Goal: Navigation & Orientation: Find specific page/section

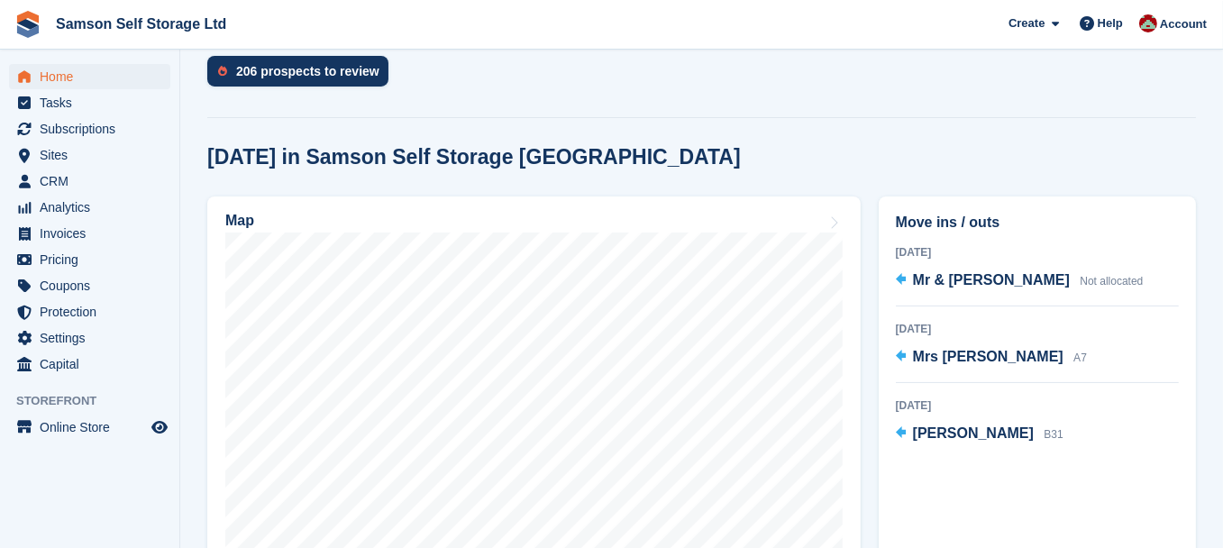
scroll to position [488, 0]
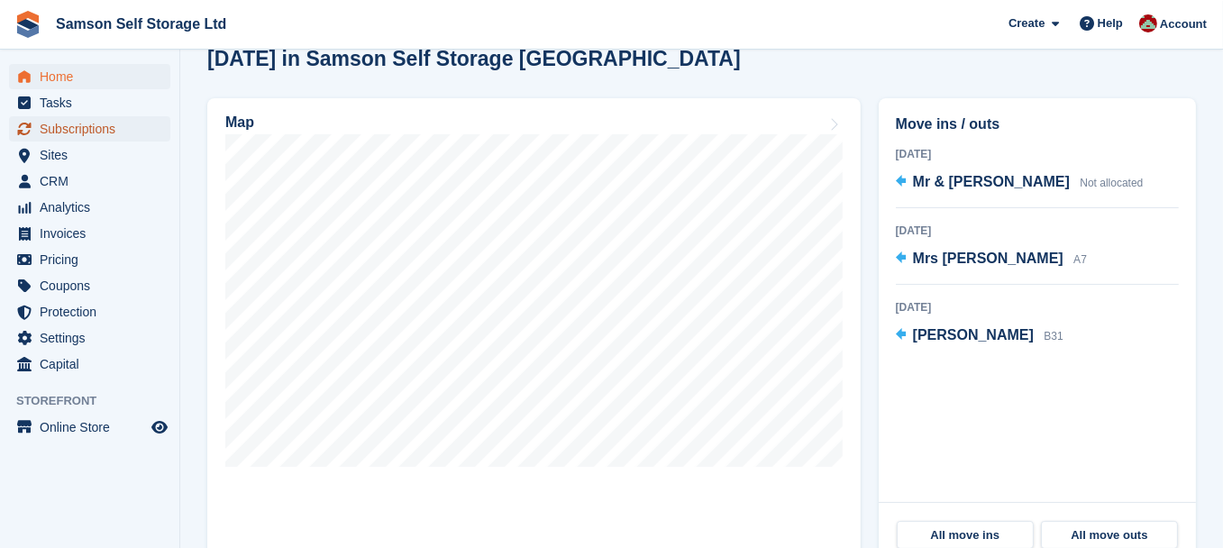
click at [68, 126] on span "Subscriptions" at bounding box center [94, 128] width 108 height 25
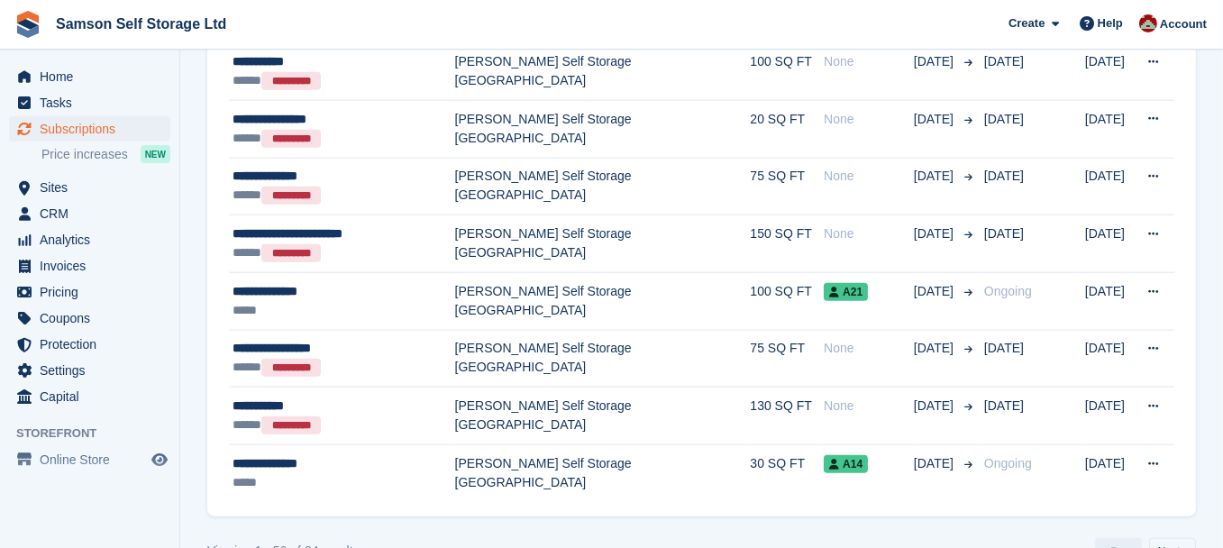
scroll to position [2697, 0]
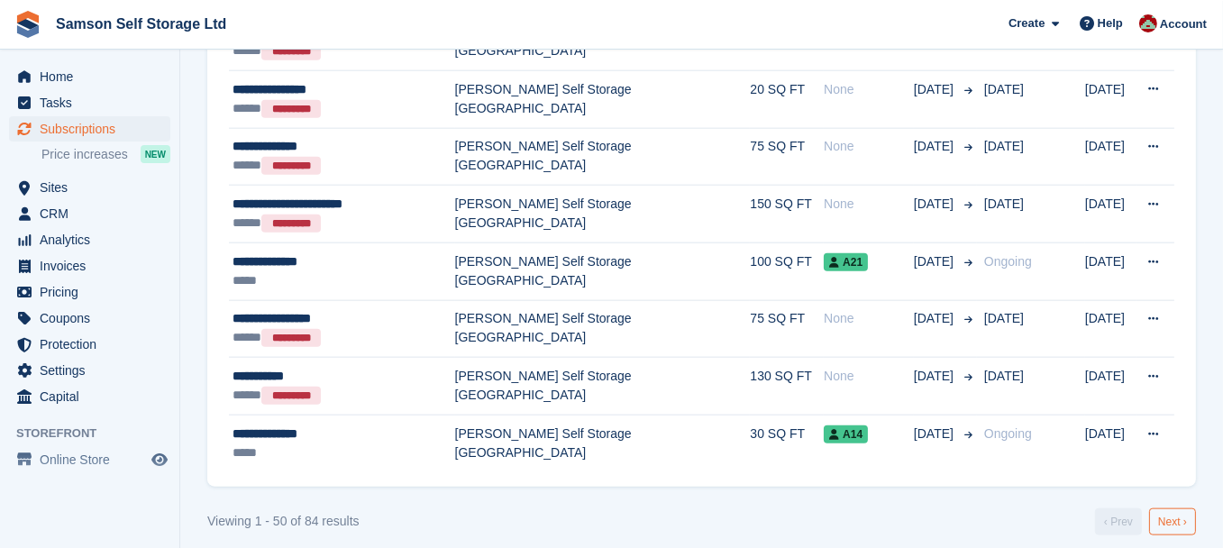
click at [1170, 511] on link "Next ›" at bounding box center [1172, 521] width 47 height 27
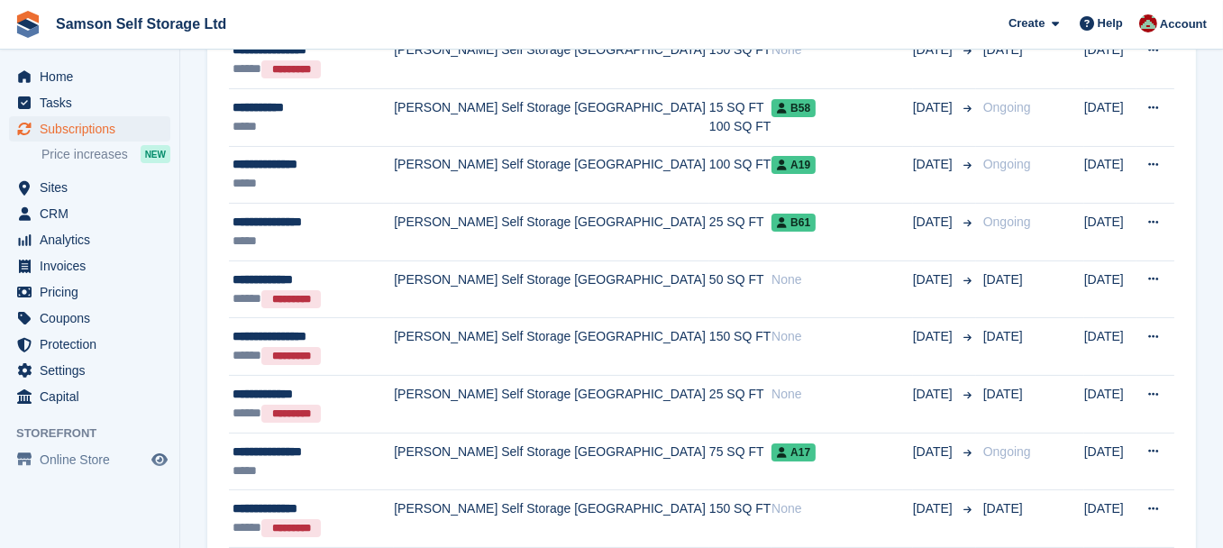
scroll to position [487, 0]
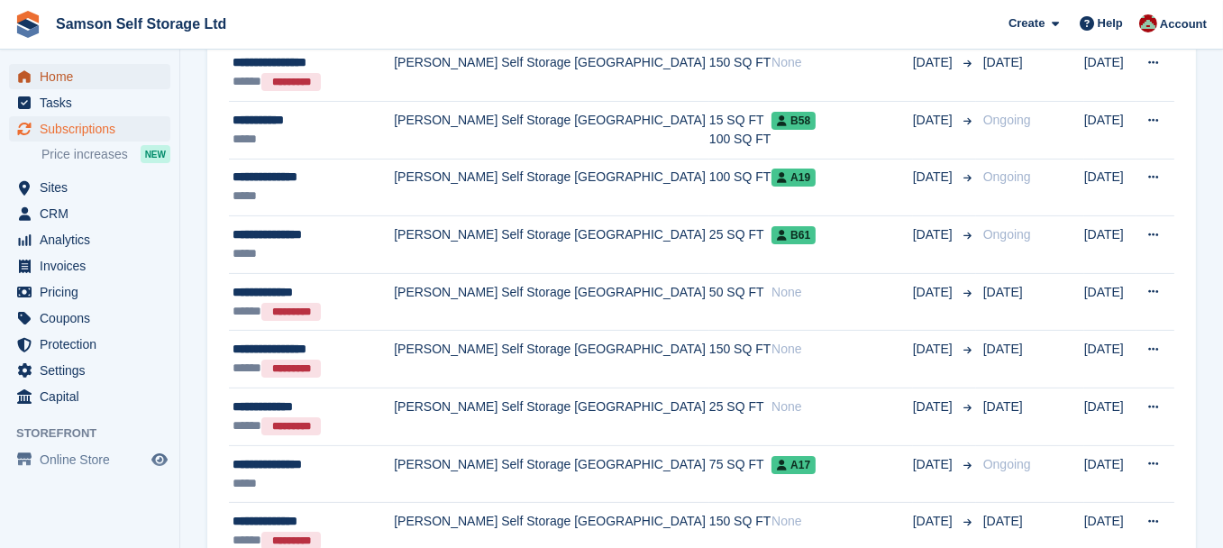
click at [78, 77] on span "Home" at bounding box center [94, 76] width 108 height 25
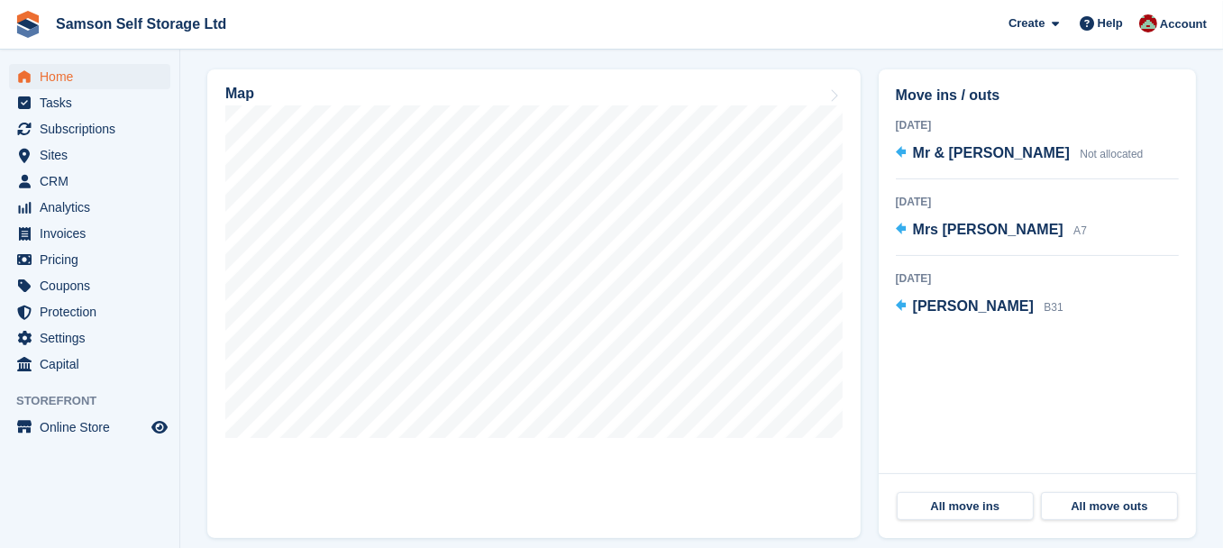
scroll to position [520, 0]
